Goal: Task Accomplishment & Management: Manage account settings

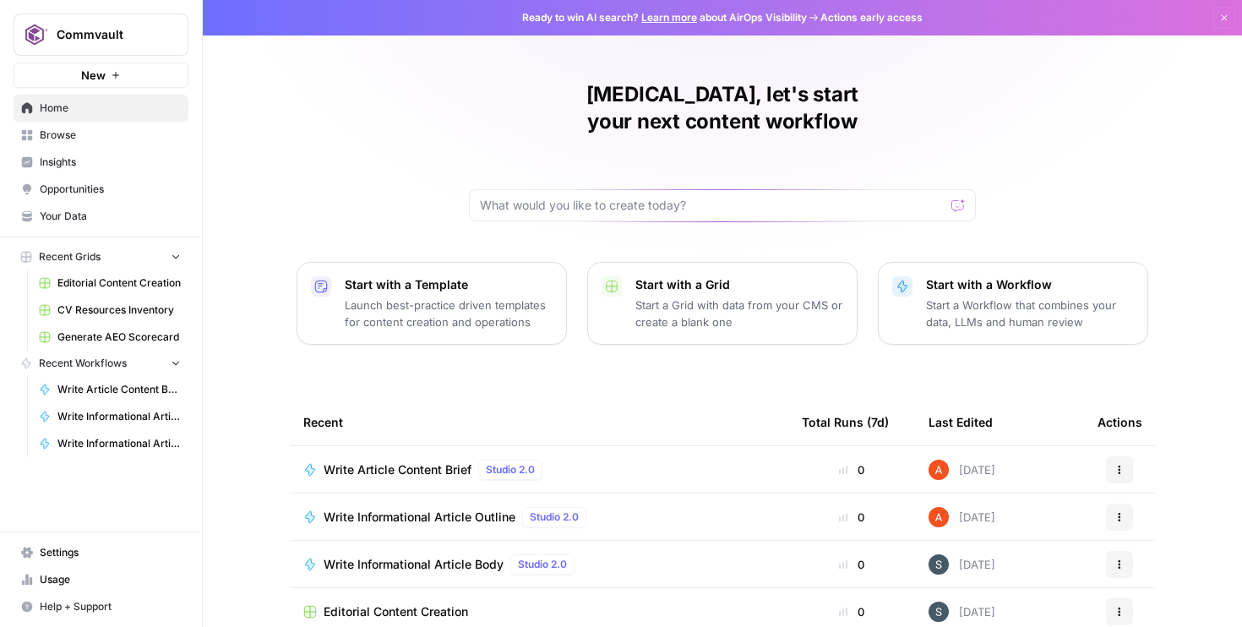
click at [81, 556] on span "Settings" at bounding box center [110, 552] width 141 height 15
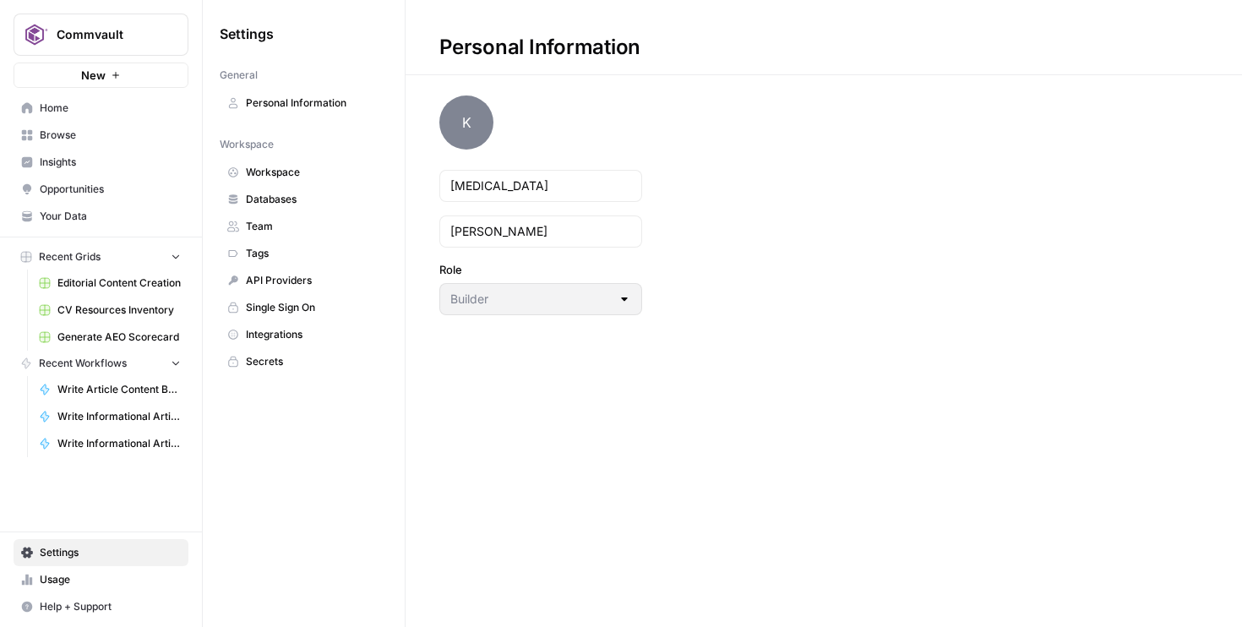
click at [288, 338] on span "Integrations" at bounding box center [313, 334] width 134 height 15
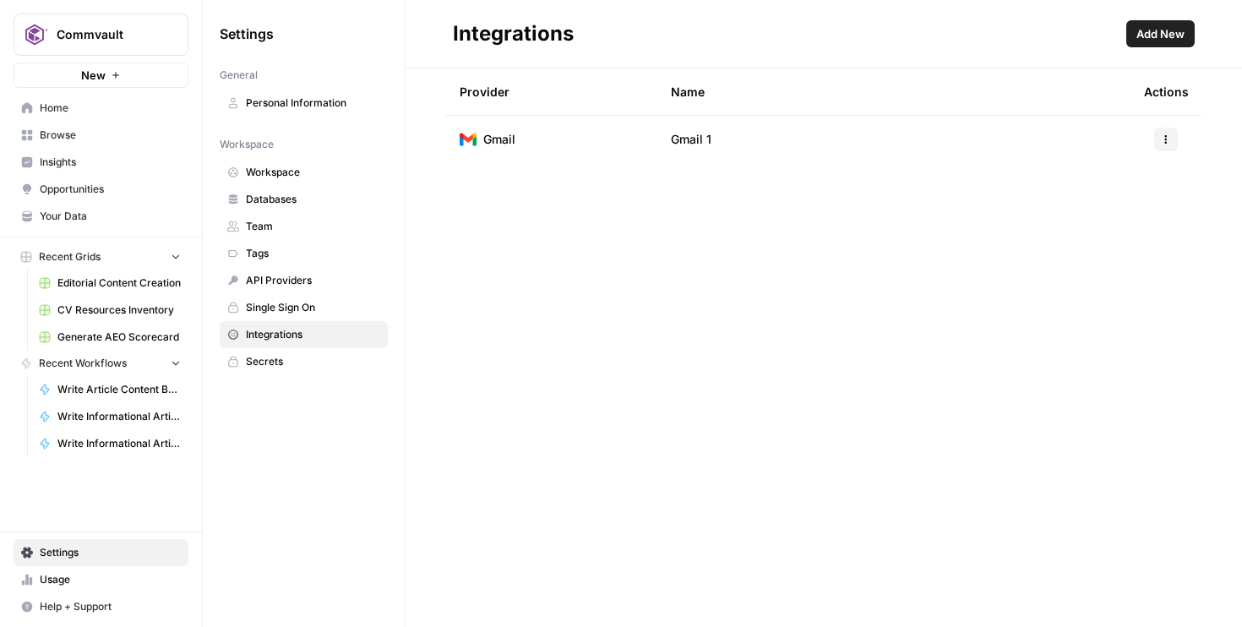
click at [1142, 39] on span "Add New" at bounding box center [1161, 33] width 48 height 17
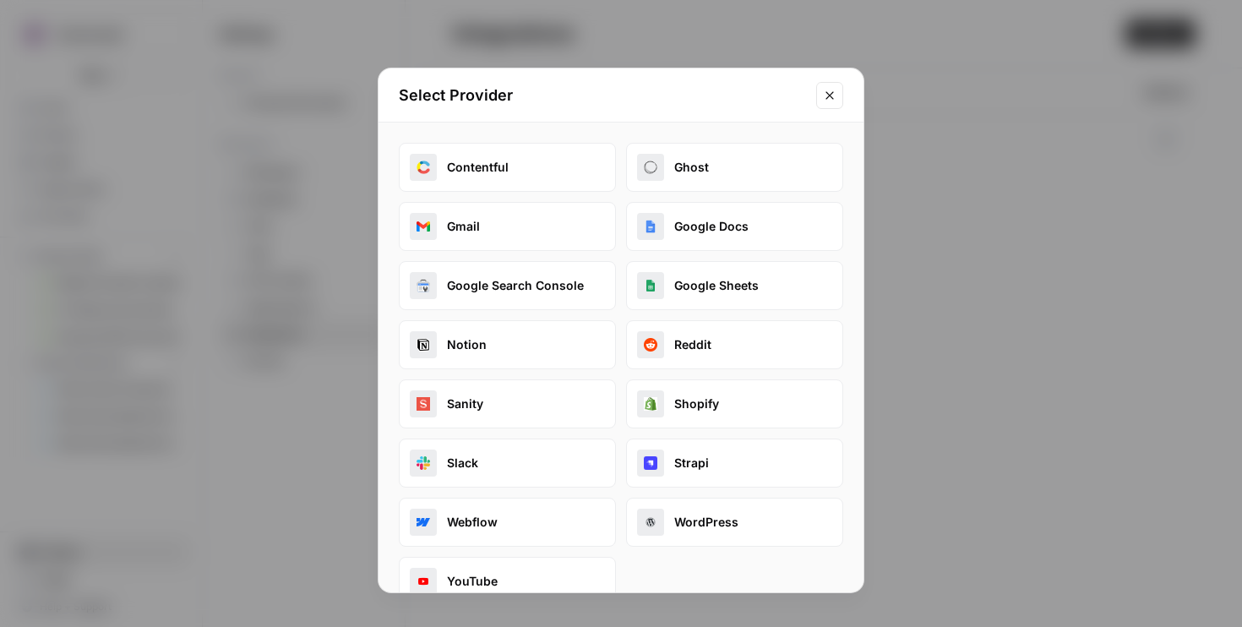
click at [564, 295] on button "Google Search Console" at bounding box center [507, 285] width 217 height 49
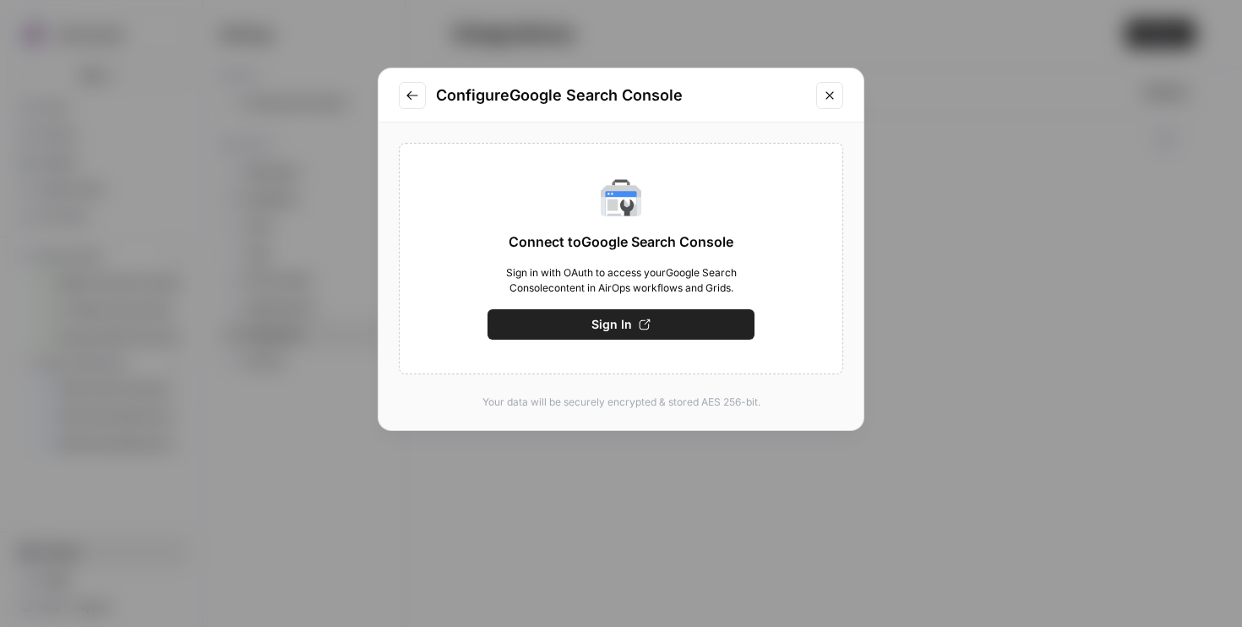
click at [585, 318] on button "Sign In" at bounding box center [621, 324] width 267 height 30
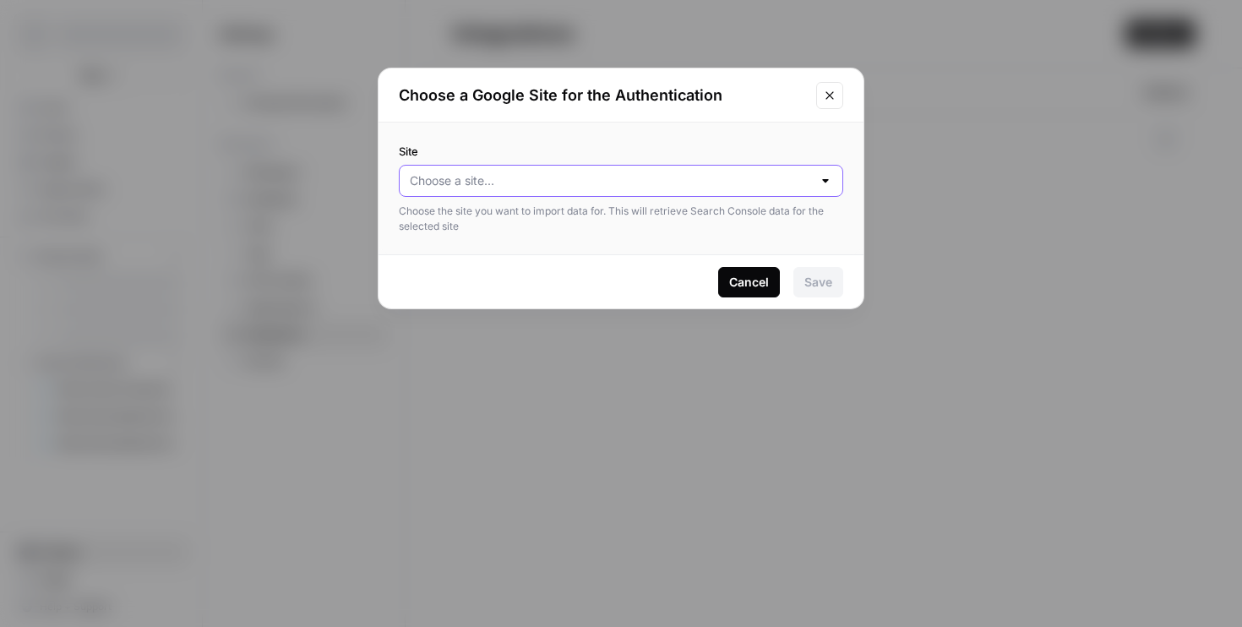
click at [529, 187] on input "Site" at bounding box center [611, 180] width 402 height 17
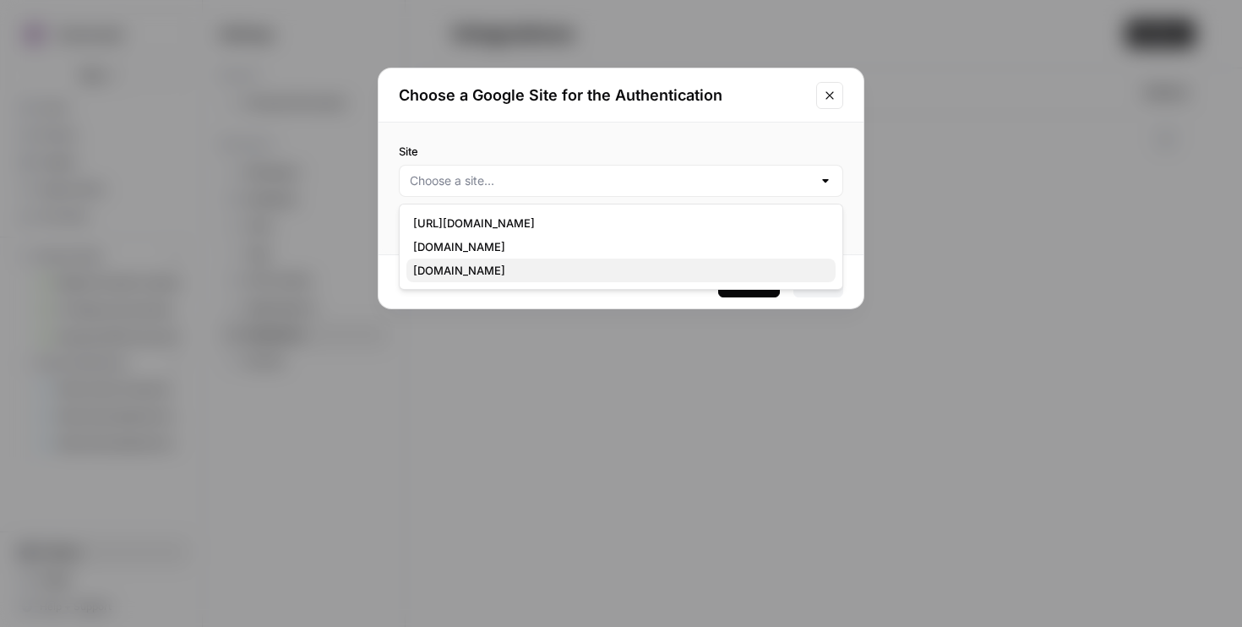
click at [514, 260] on button "[DOMAIN_NAME]" at bounding box center [620, 271] width 429 height 24
type input "[DOMAIN_NAME]"
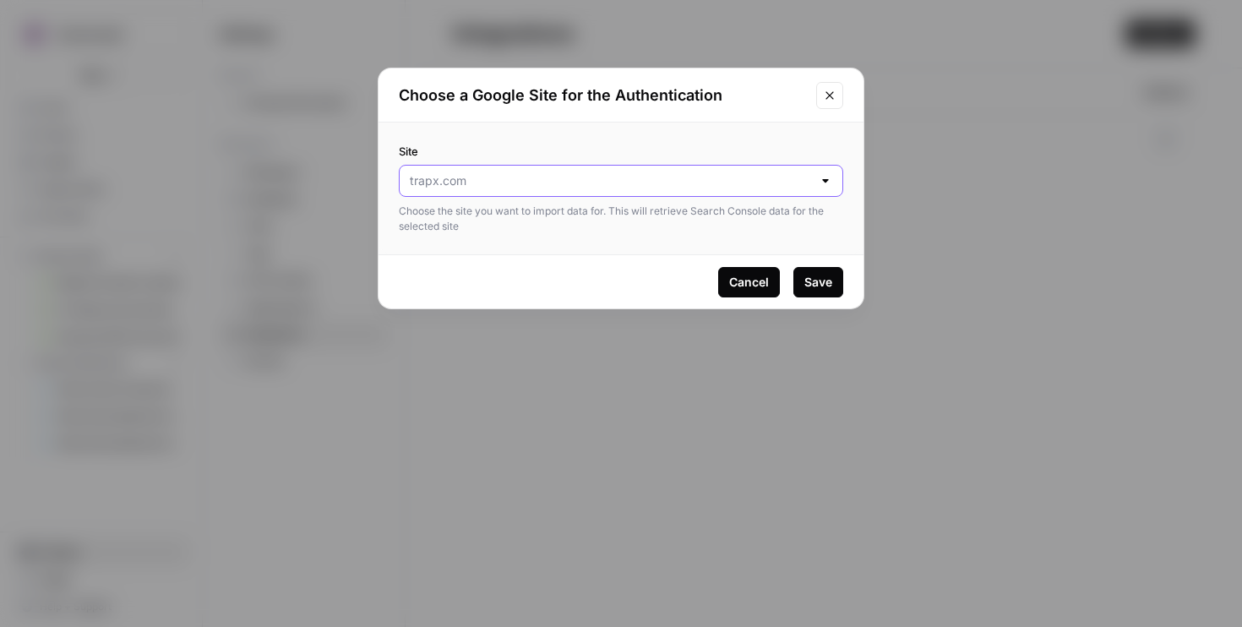
click at [495, 185] on input "Site" at bounding box center [611, 180] width 402 height 17
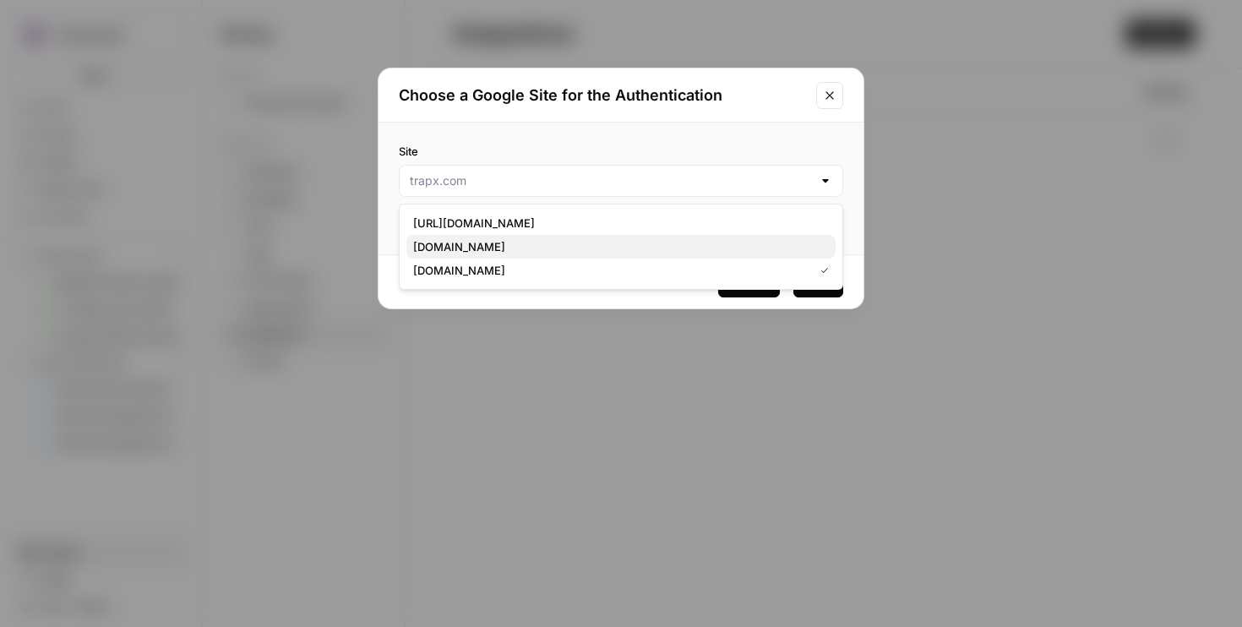
click at [496, 248] on span "[DOMAIN_NAME]" at bounding box center [617, 246] width 409 height 17
type input "[DOMAIN_NAME]"
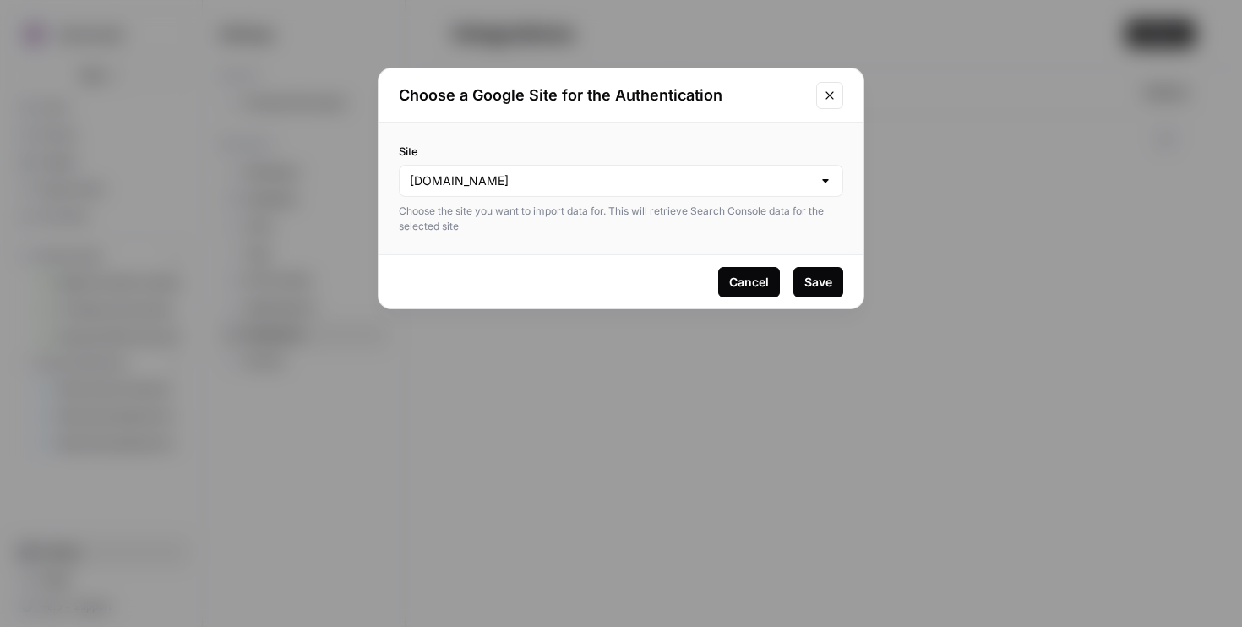
click at [817, 281] on div "Save" at bounding box center [818, 282] width 28 height 17
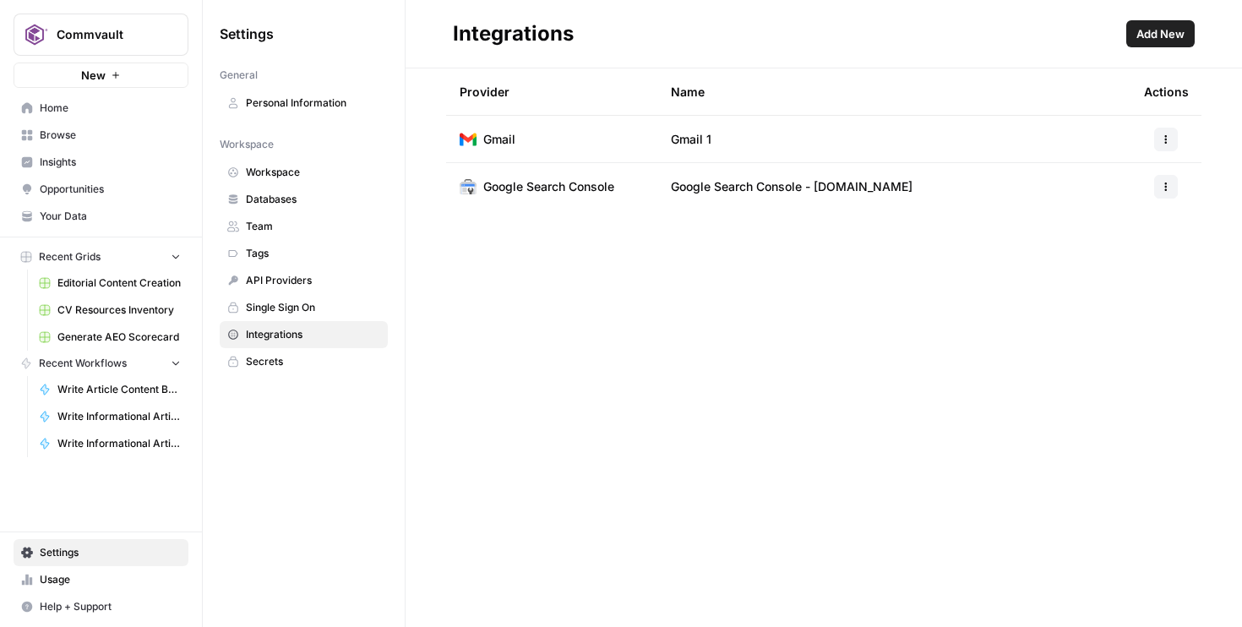
click at [1158, 44] on button "Add New" at bounding box center [1160, 33] width 68 height 27
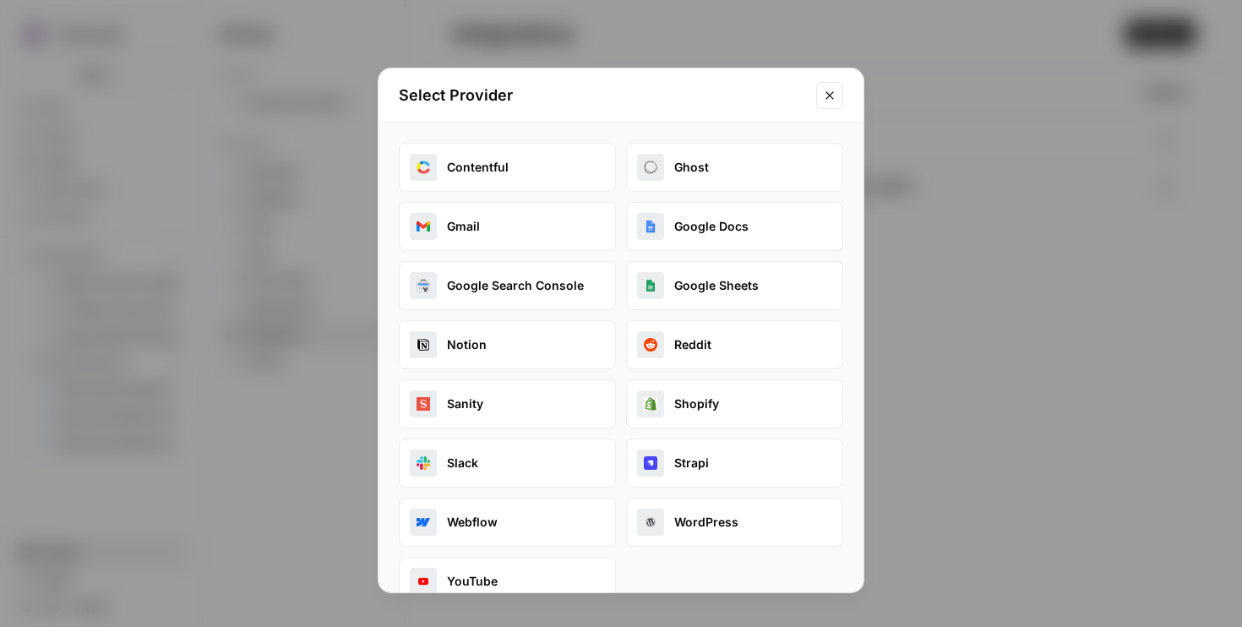
click at [820, 96] on button "Close modal" at bounding box center [829, 95] width 27 height 27
